Goal: Information Seeking & Learning: Learn about a topic

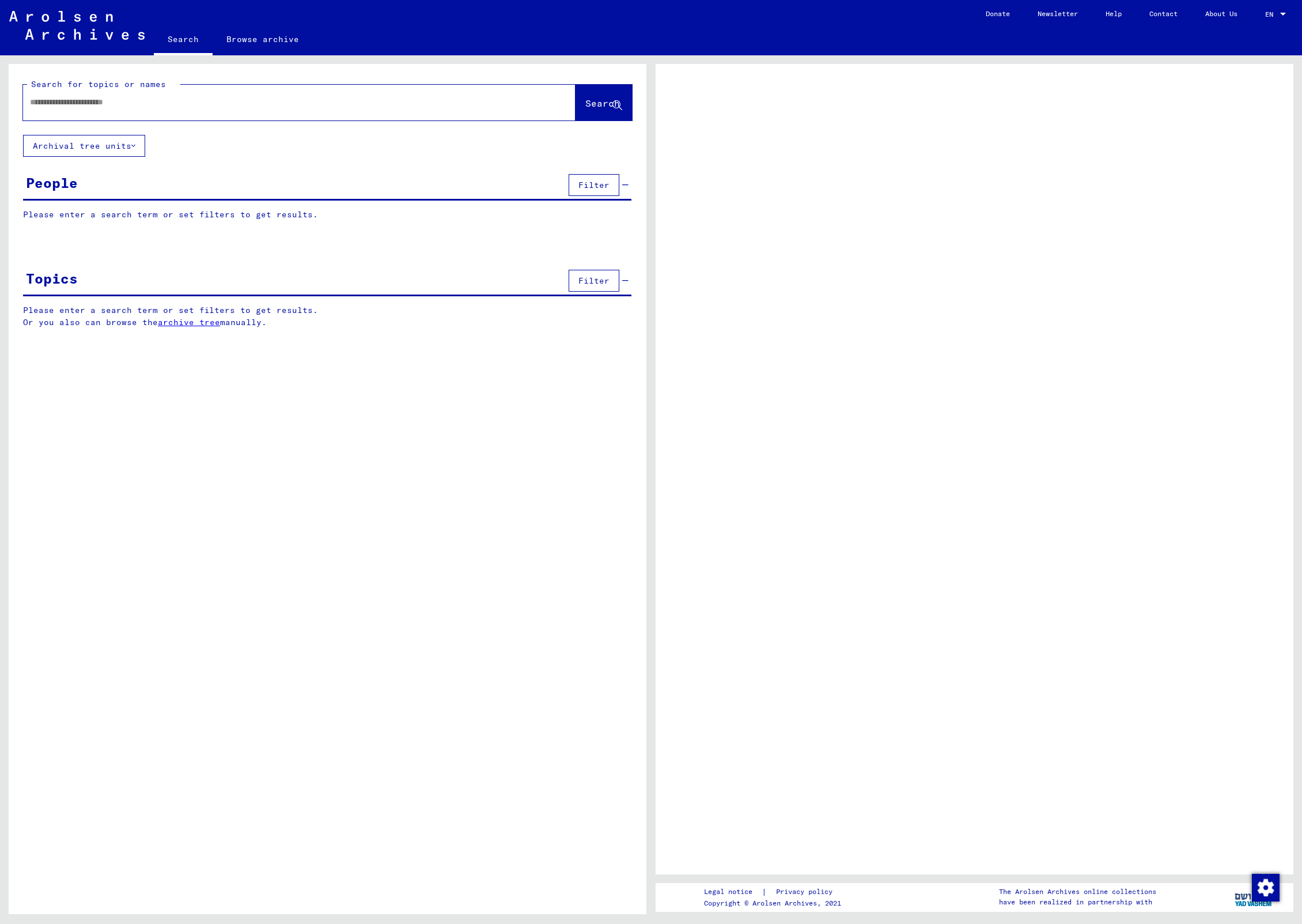
click at [187, 103] on input "text" at bounding box center [289, 102] width 518 height 12
type input "**********"
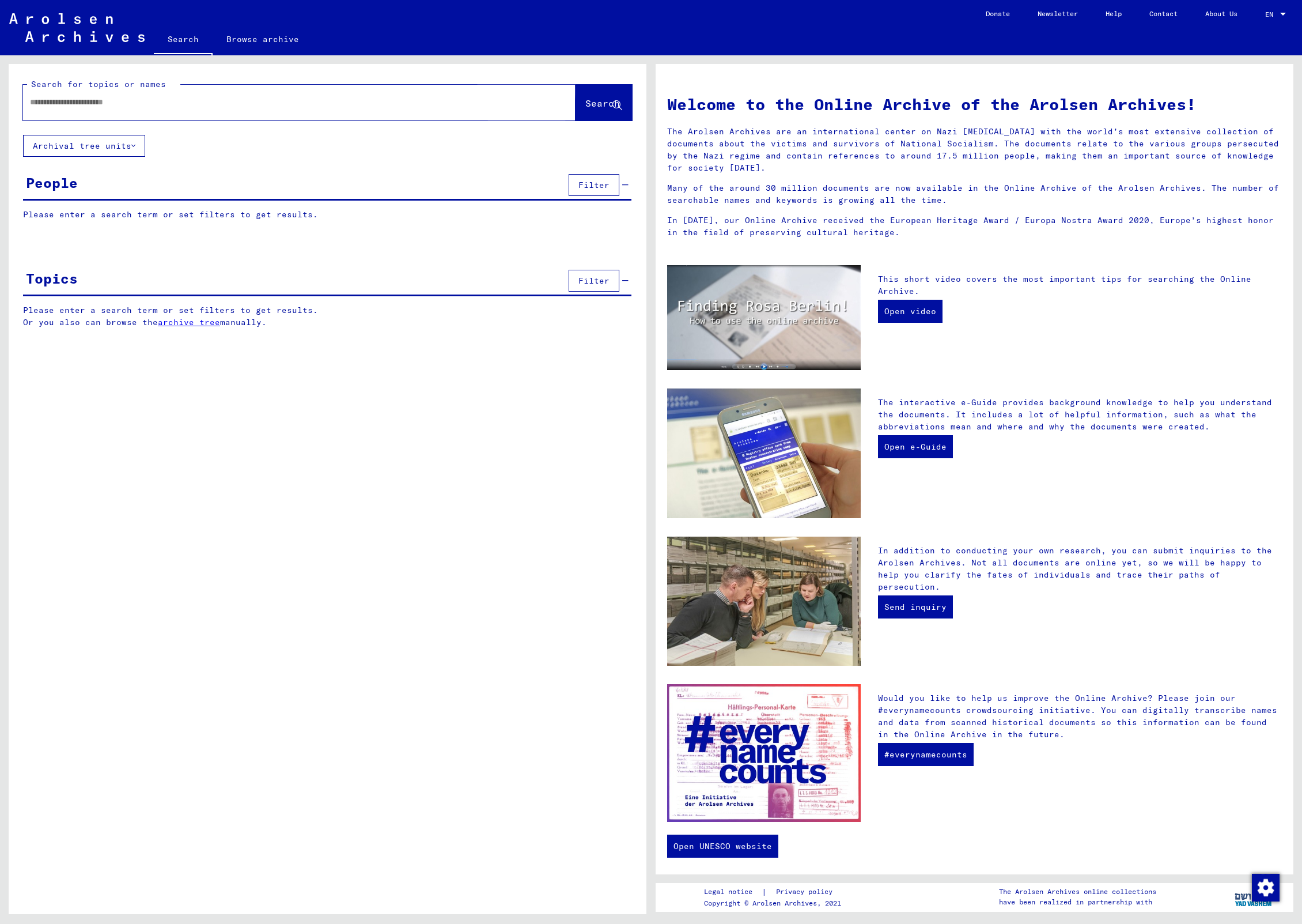
click at [586, 103] on span "Search" at bounding box center [602, 103] width 34 height 12
click at [586, 106] on span "Search" at bounding box center [602, 103] width 34 height 12
click at [595, 174] on button "Filter" at bounding box center [594, 185] width 51 height 21
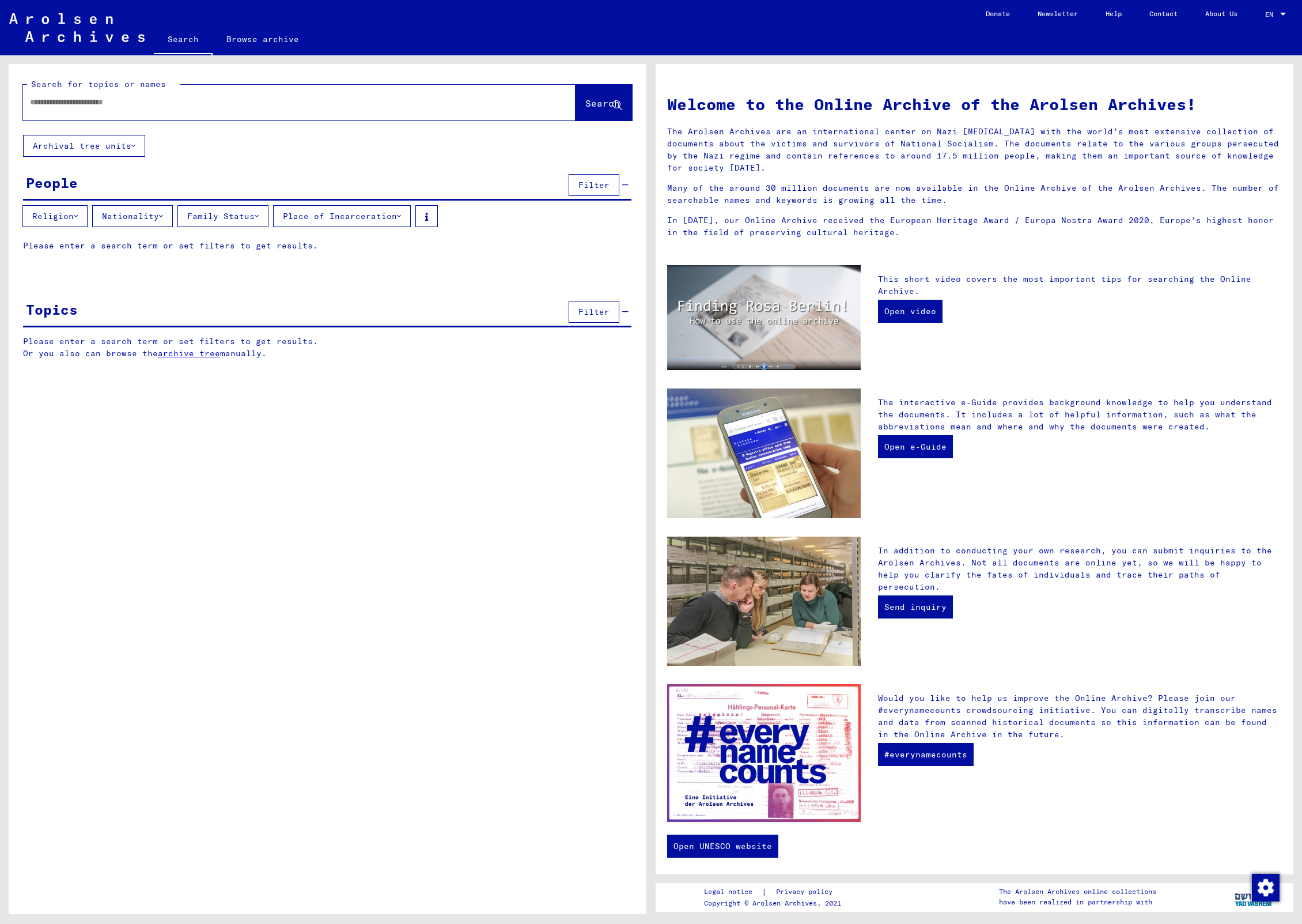
click at [229, 217] on button "Family Status" at bounding box center [222, 215] width 91 height 21
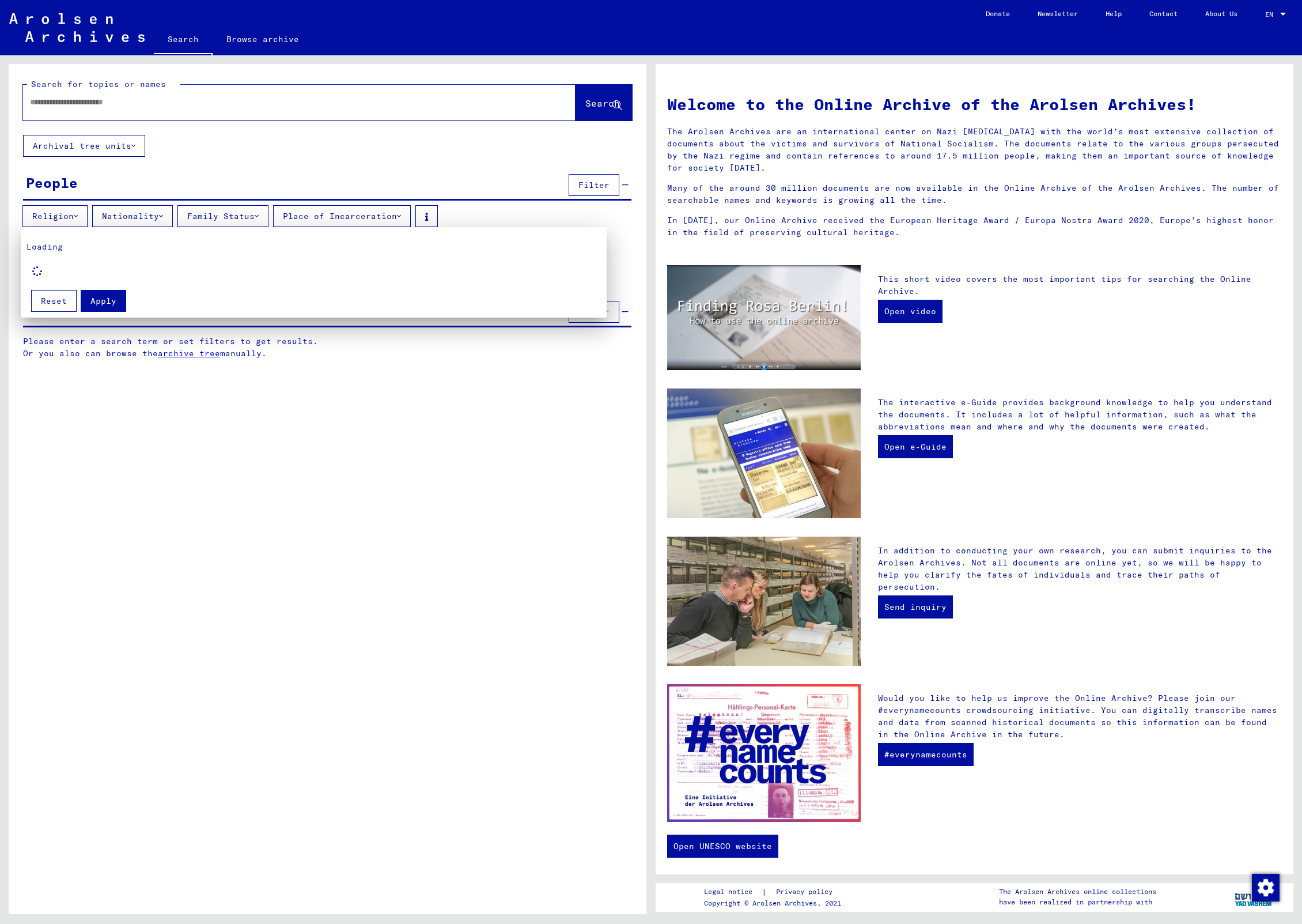
click at [307, 169] on div at bounding box center [651, 462] width 1302 height 924
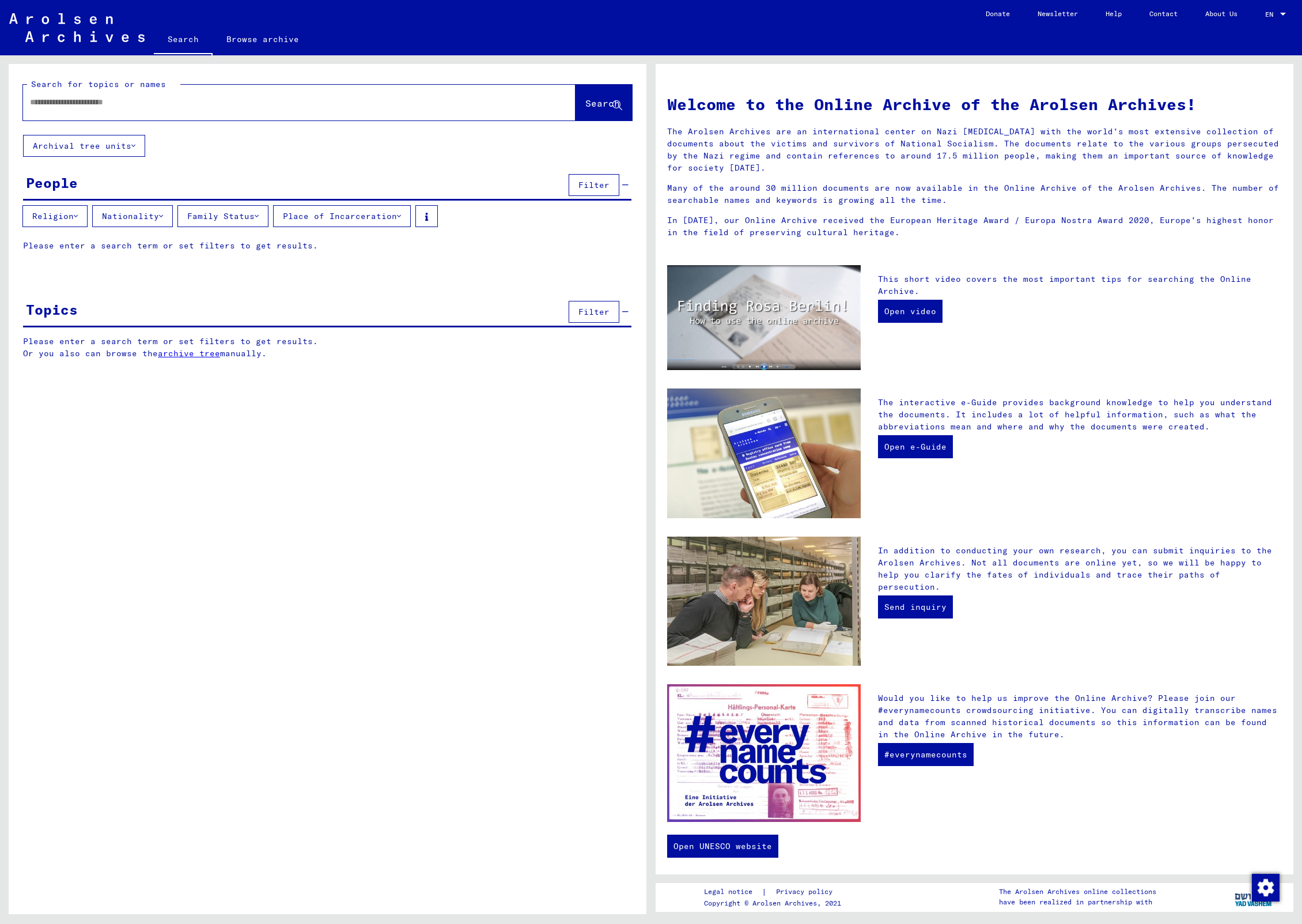
click at [180, 353] on link "archive tree" at bounding box center [189, 353] width 62 height 11
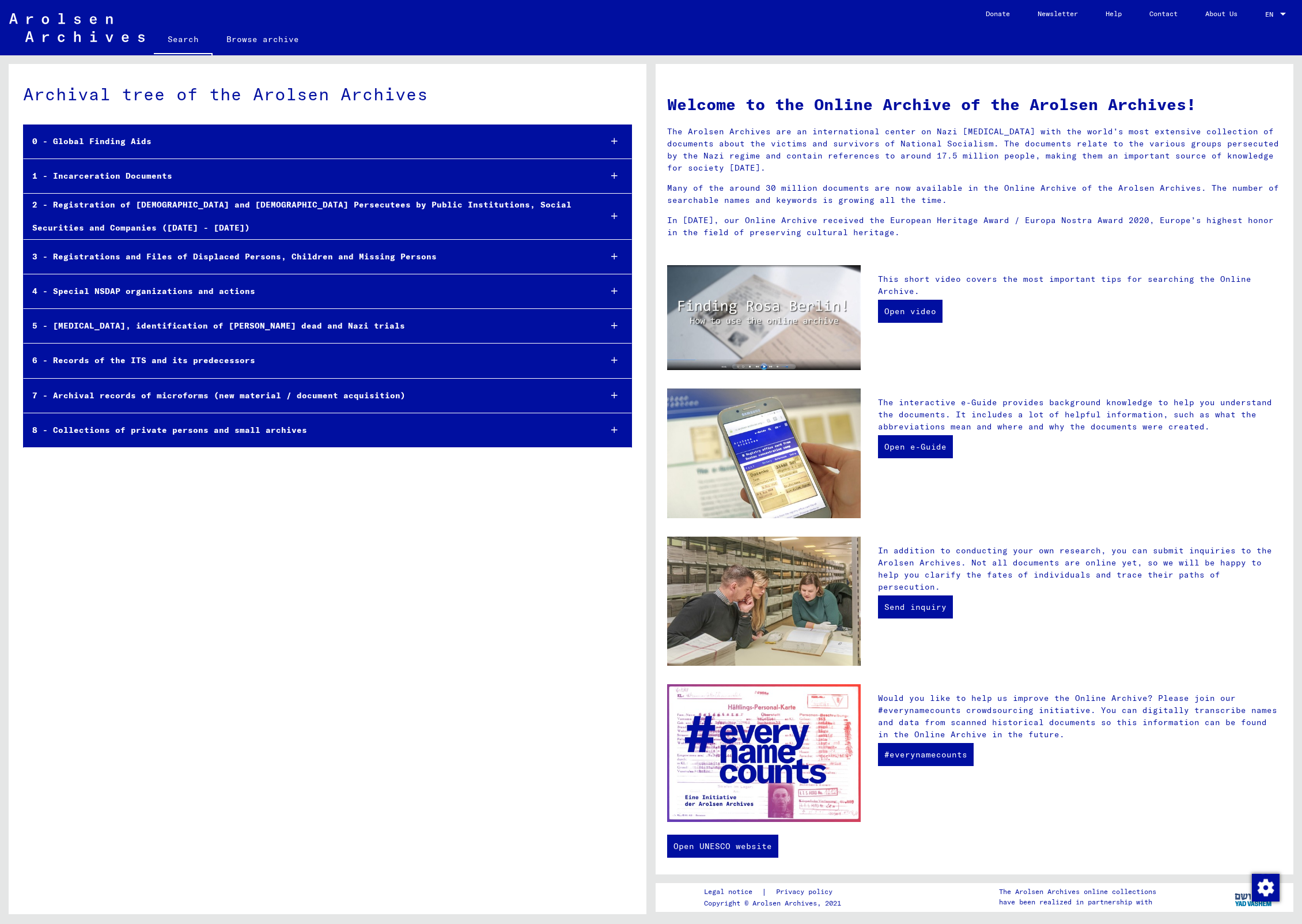
click at [173, 257] on div "3 - Registrations and Files of Displaced Persons, Children and Missing Persons" at bounding box center [307, 256] width 568 height 22
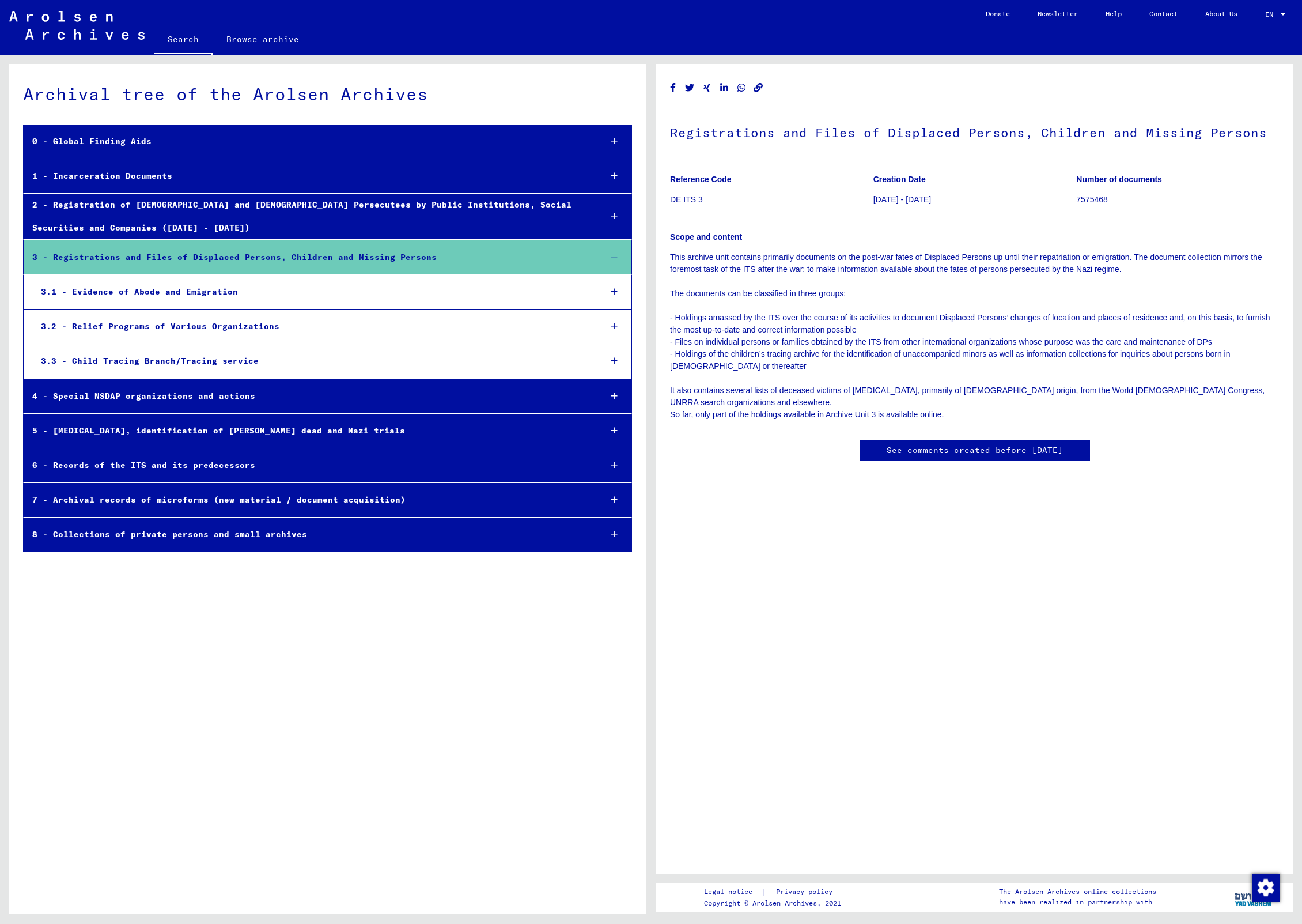
click at [202, 338] on mat-tree-node "3.2 - Relief Programs of Various Organizations" at bounding box center [327, 326] width 609 height 34
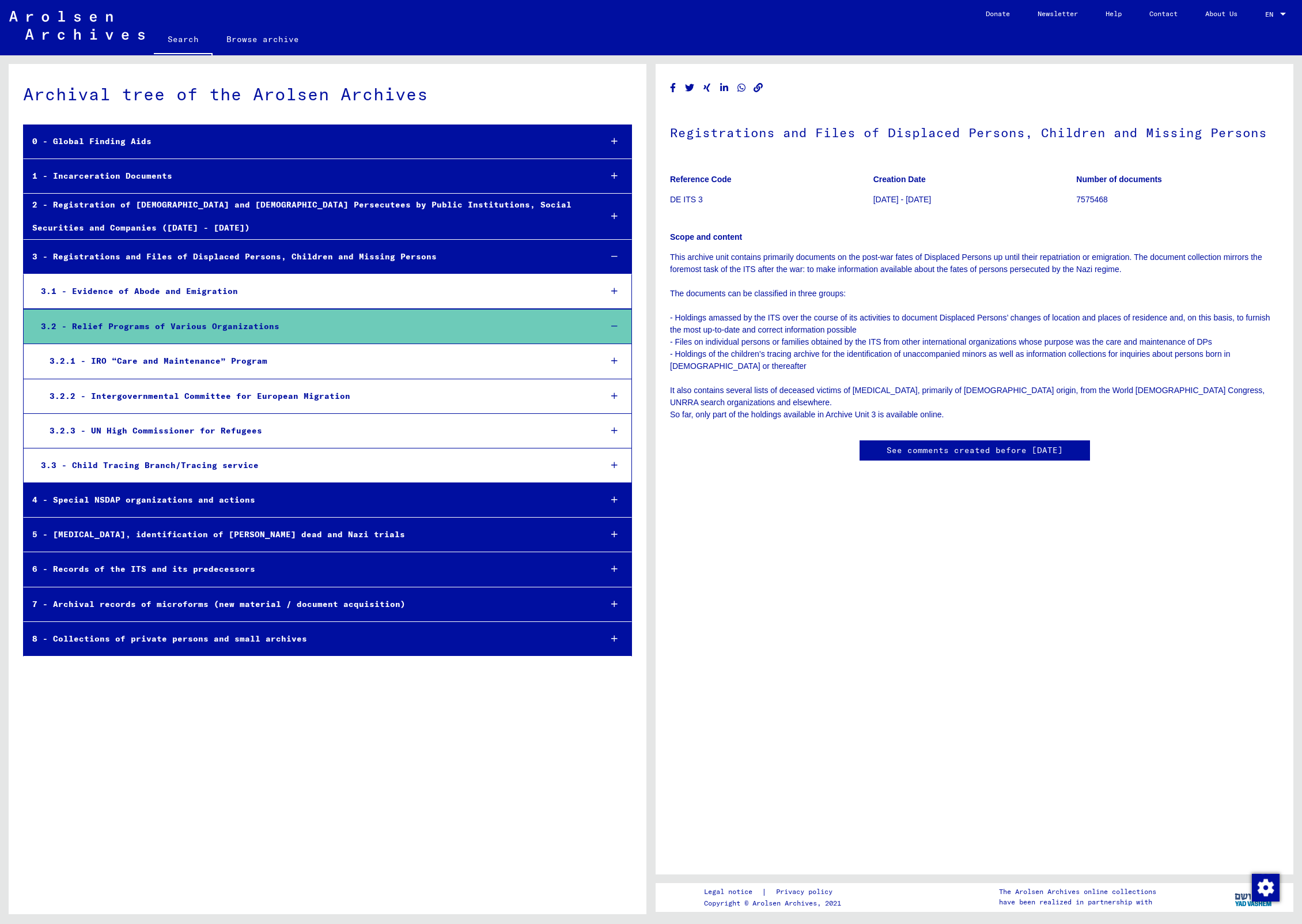
click at [207, 362] on div "3.2.1 - IRO “Care and Maintenance” Program" at bounding box center [316, 361] width 551 height 22
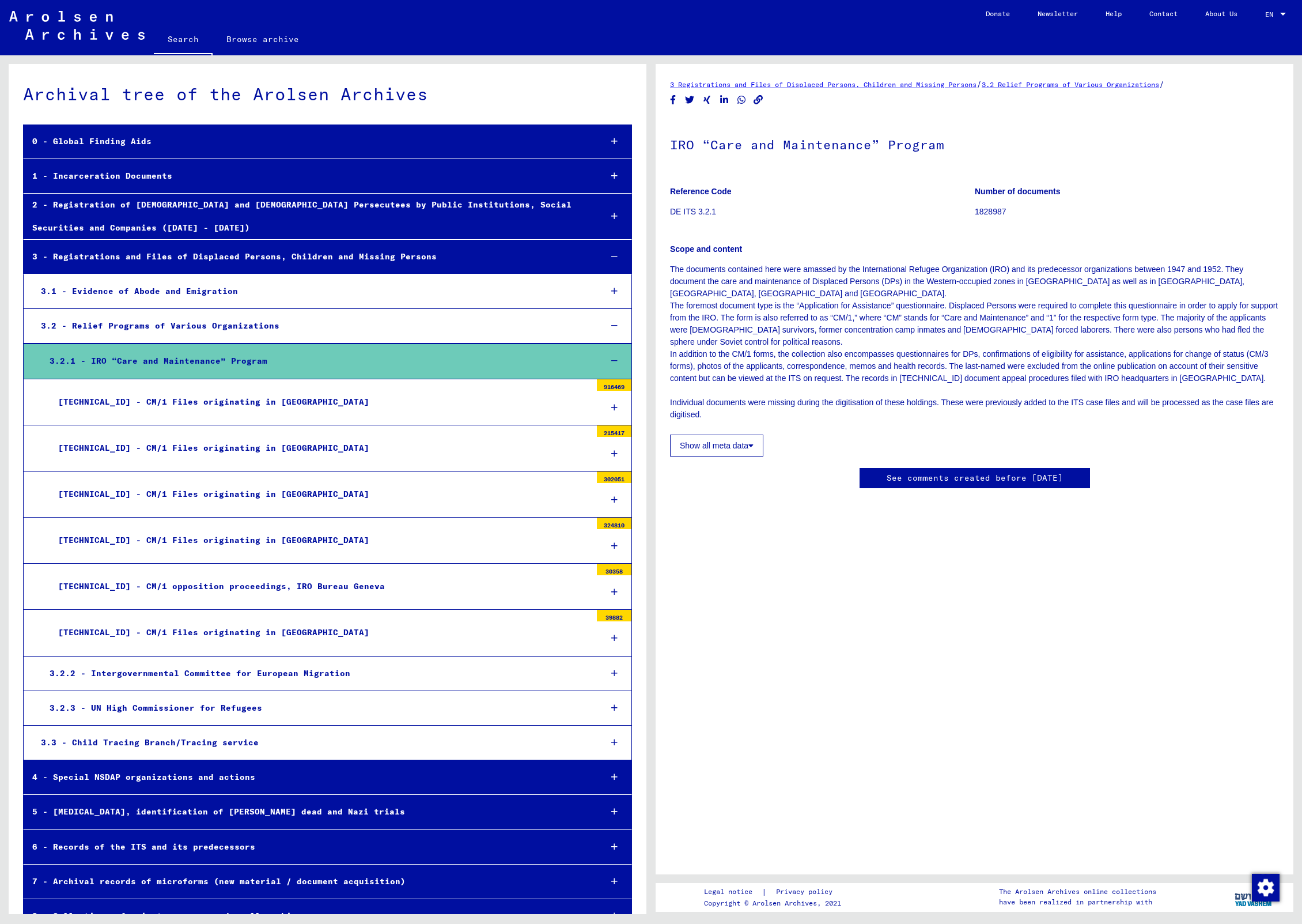
scroll to position [19, 0]
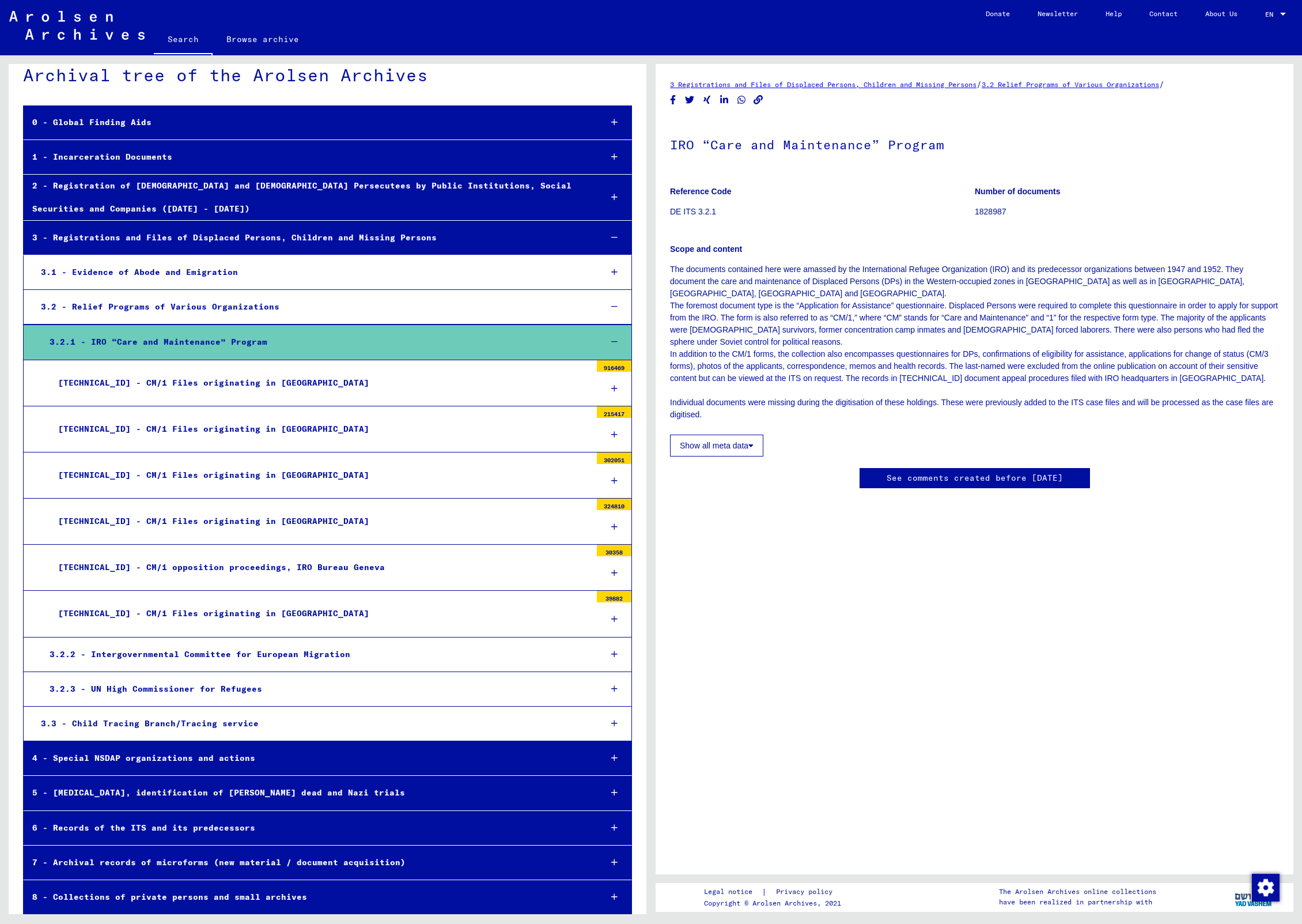
click at [159, 756] on div "4 - Special NSDAP organizations and actions" at bounding box center [307, 757] width 568 height 22
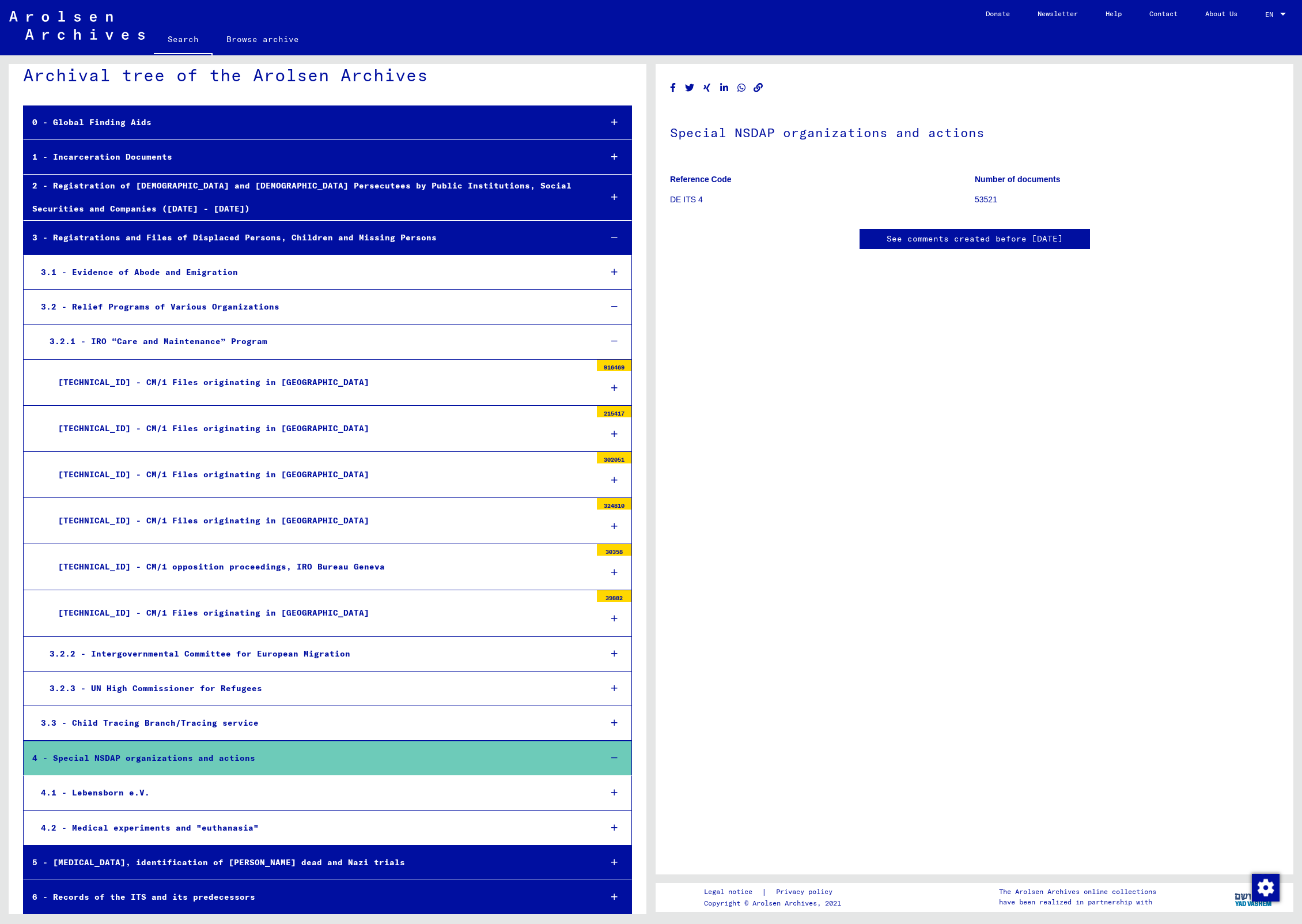
scroll to position [88, 0]
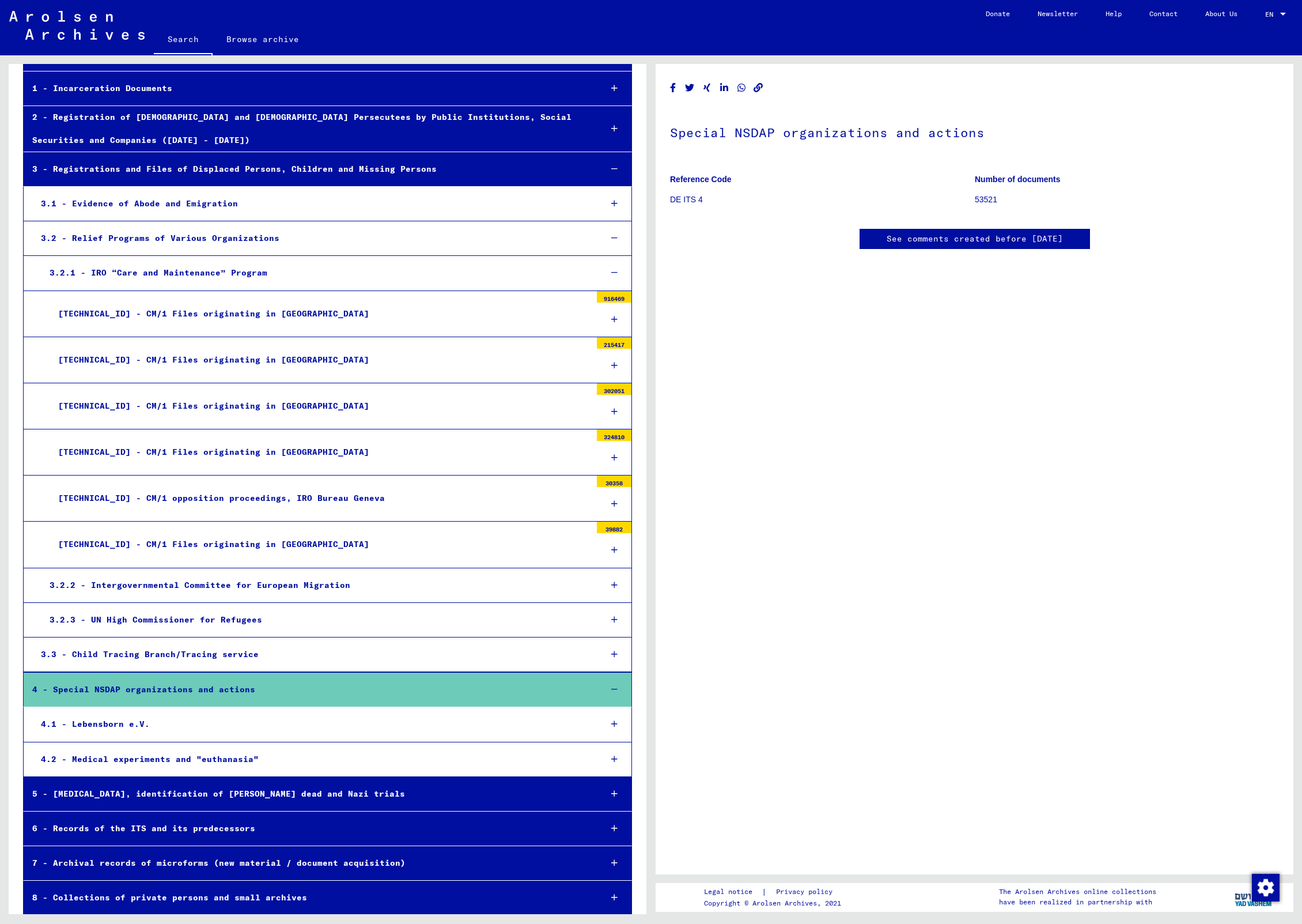
click at [152, 890] on div "8 - Collections of private persons and small archives" at bounding box center [307, 897] width 568 height 22
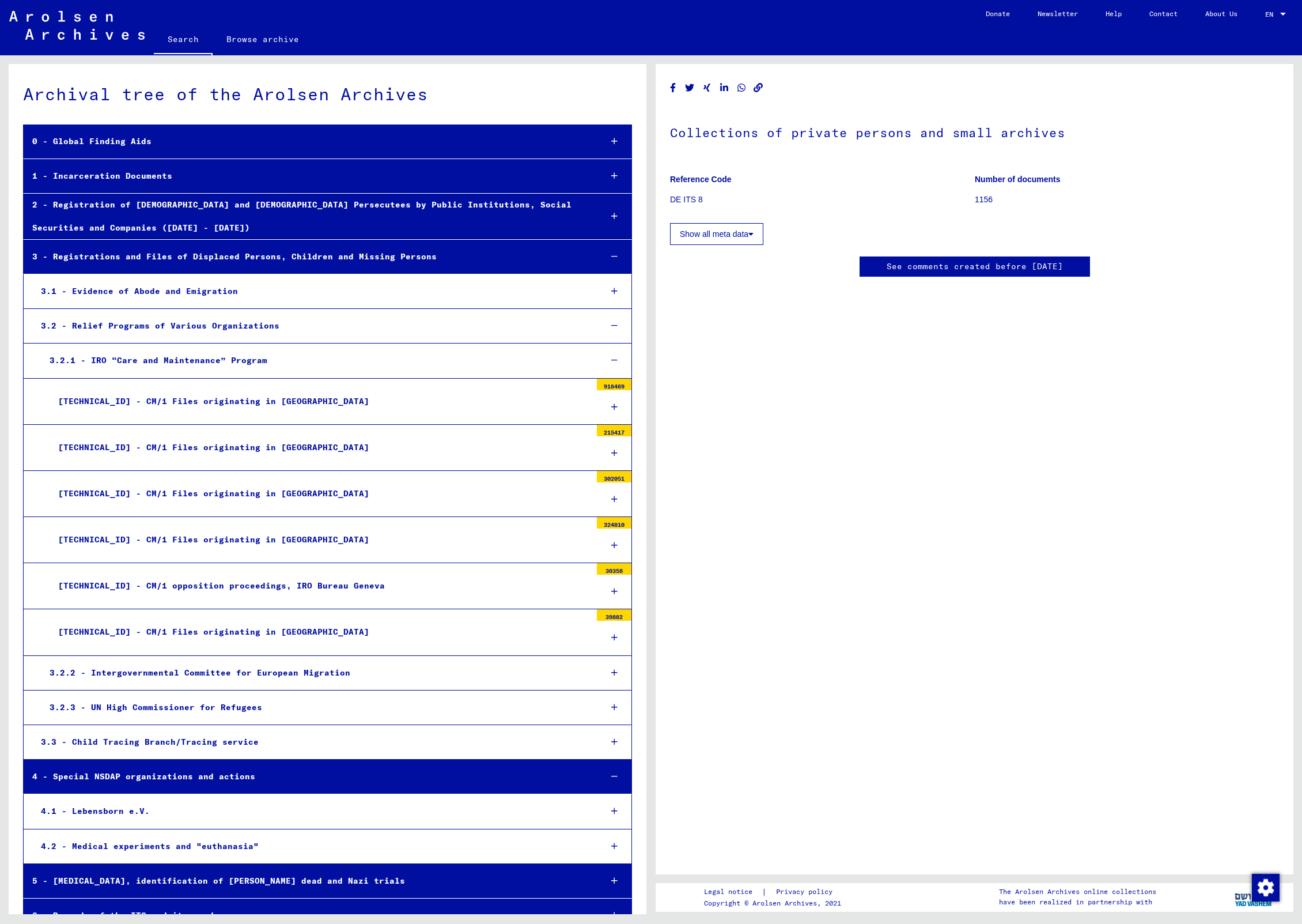
click at [80, 103] on div "Archival tree of the Arolsen Archives" at bounding box center [327, 94] width 609 height 26
click at [181, 37] on link "Search" at bounding box center [183, 40] width 58 height 30
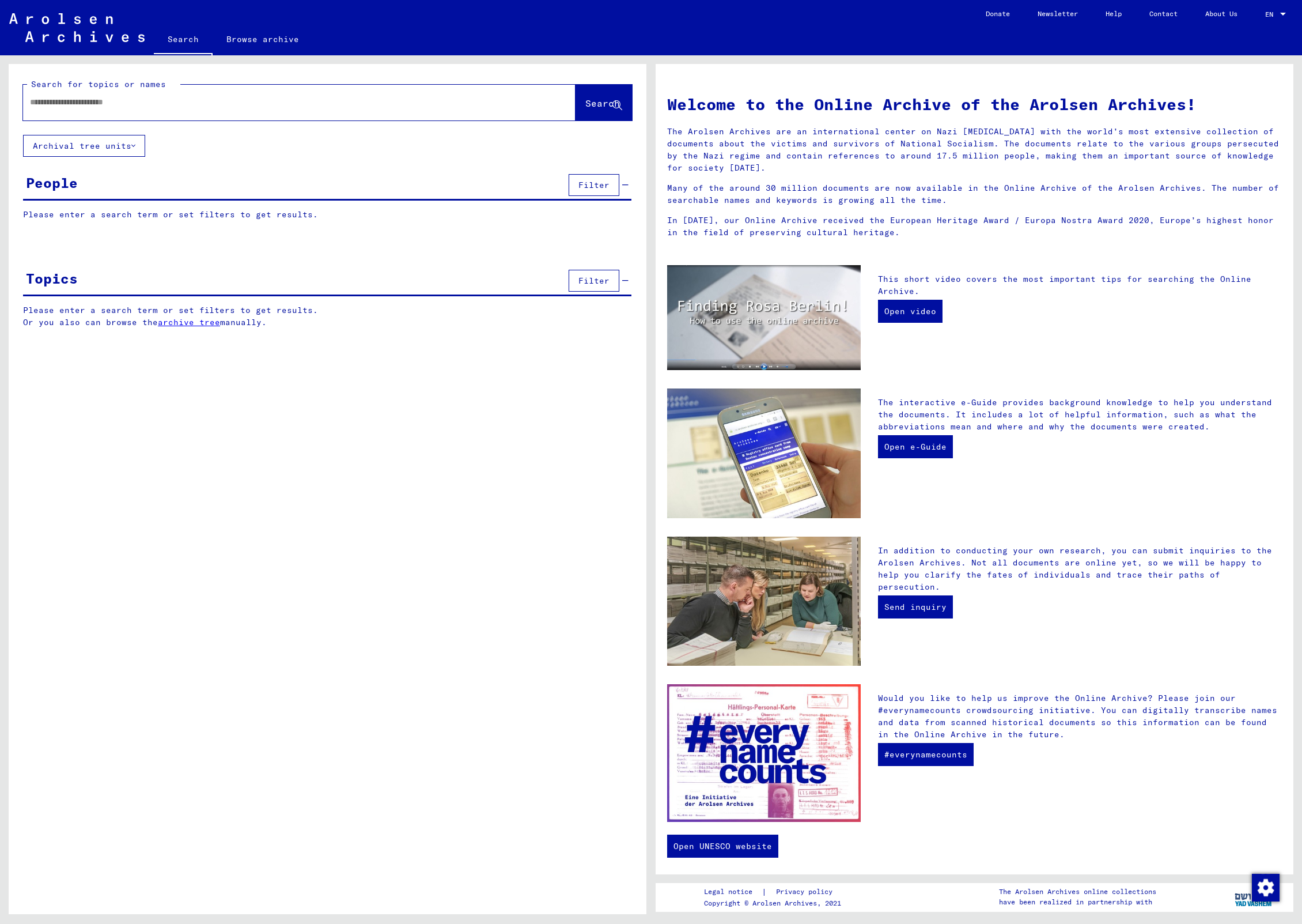
click at [160, 104] on input "text" at bounding box center [286, 102] width 511 height 12
type input "*****"
click at [590, 98] on button "Search" at bounding box center [604, 102] width 57 height 36
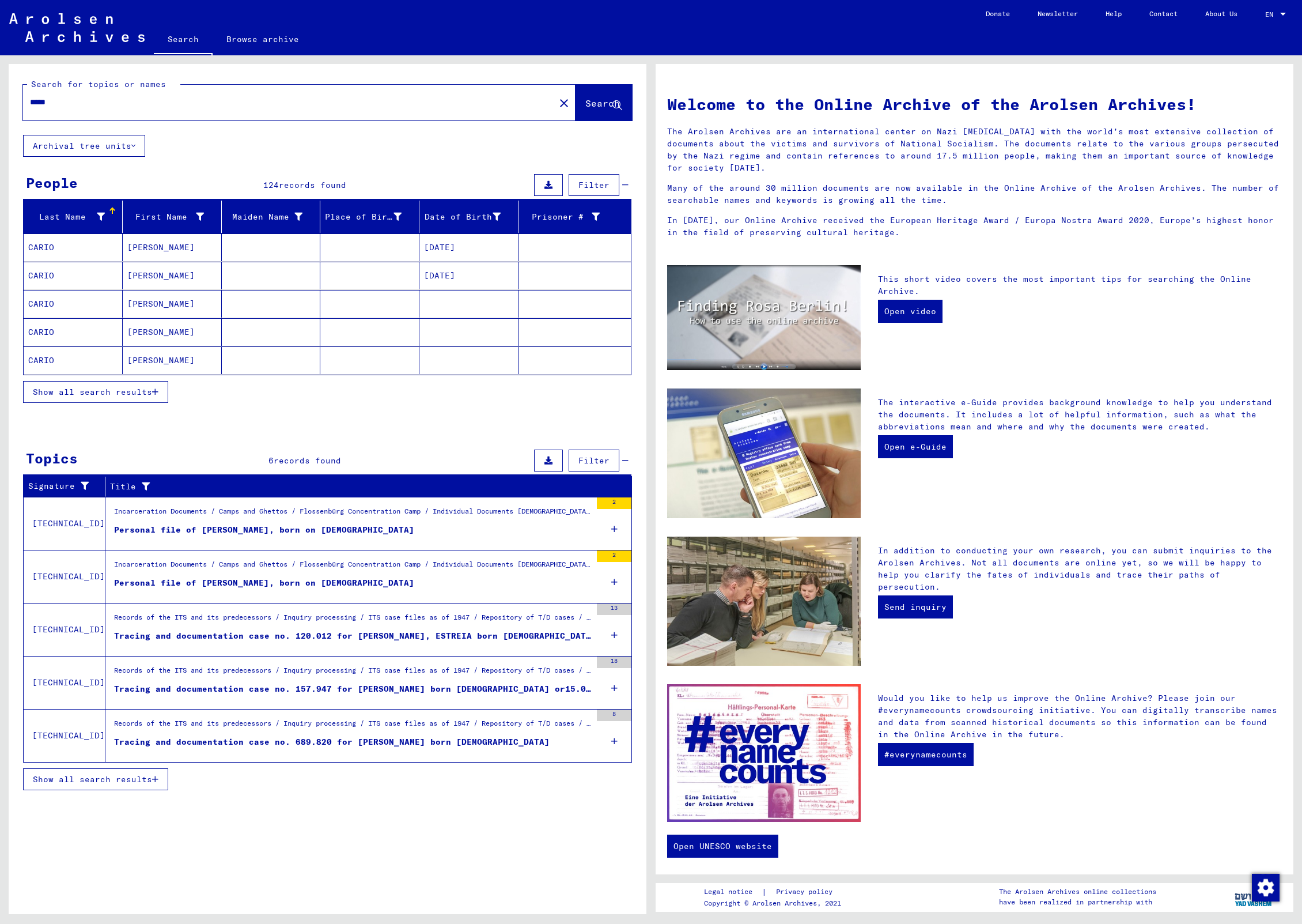
click at [128, 779] on span "Show all search results" at bounding box center [93, 779] width 119 height 11
